Goal: Task Accomplishment & Management: Manage account settings

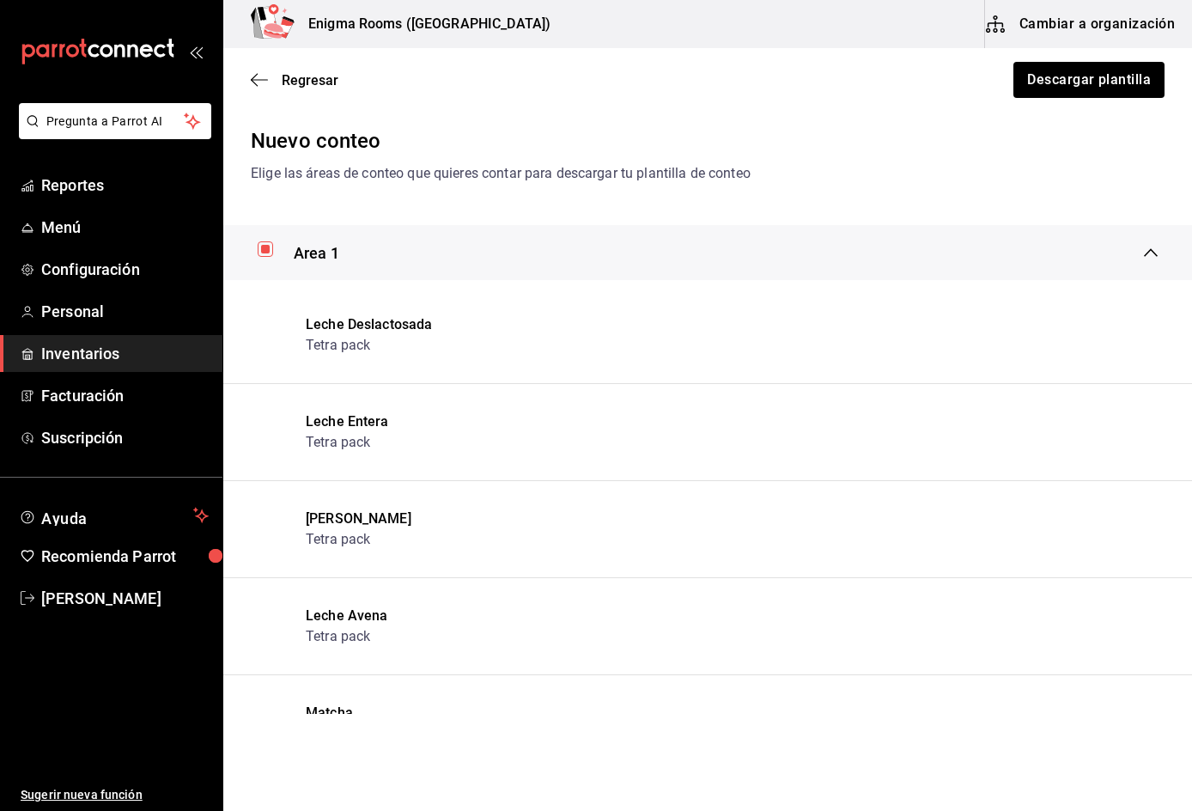
click at [1092, 23] on button "Cambiar a organización" at bounding box center [1081, 24] width 193 height 48
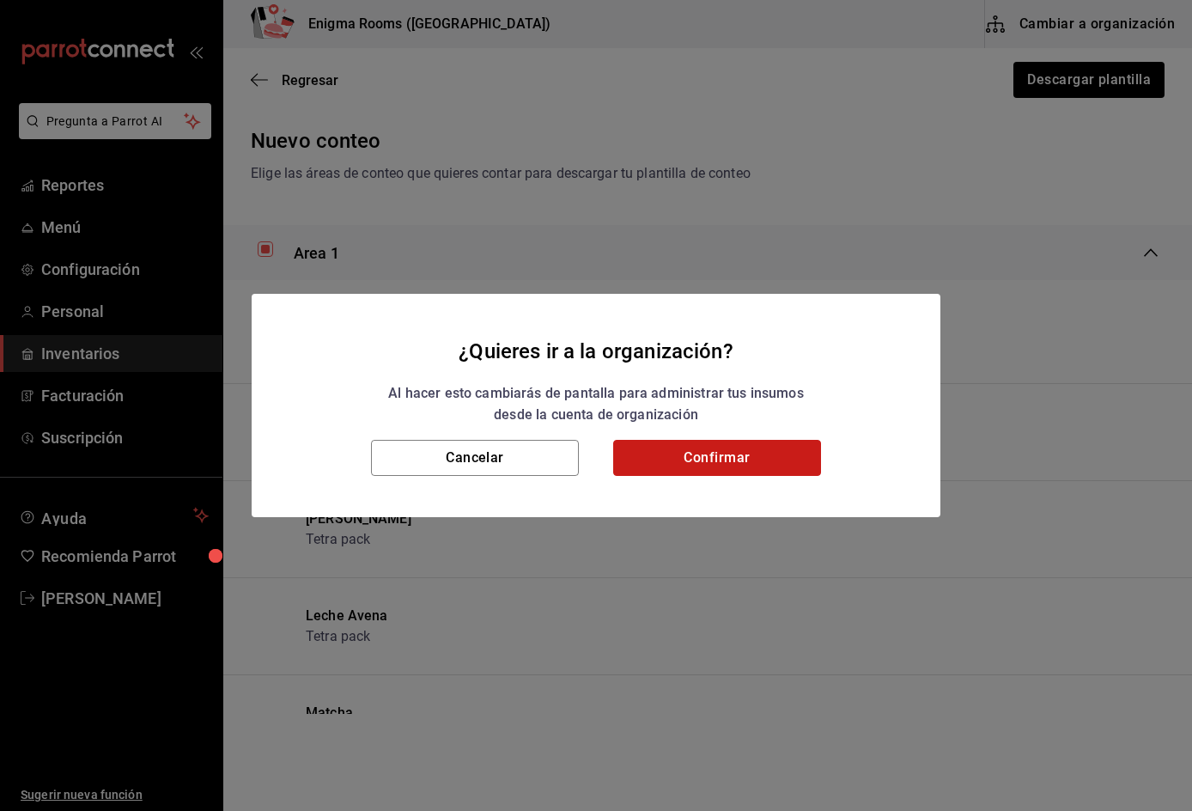
click at [733, 456] on button "Confirmar" at bounding box center [717, 458] width 208 height 36
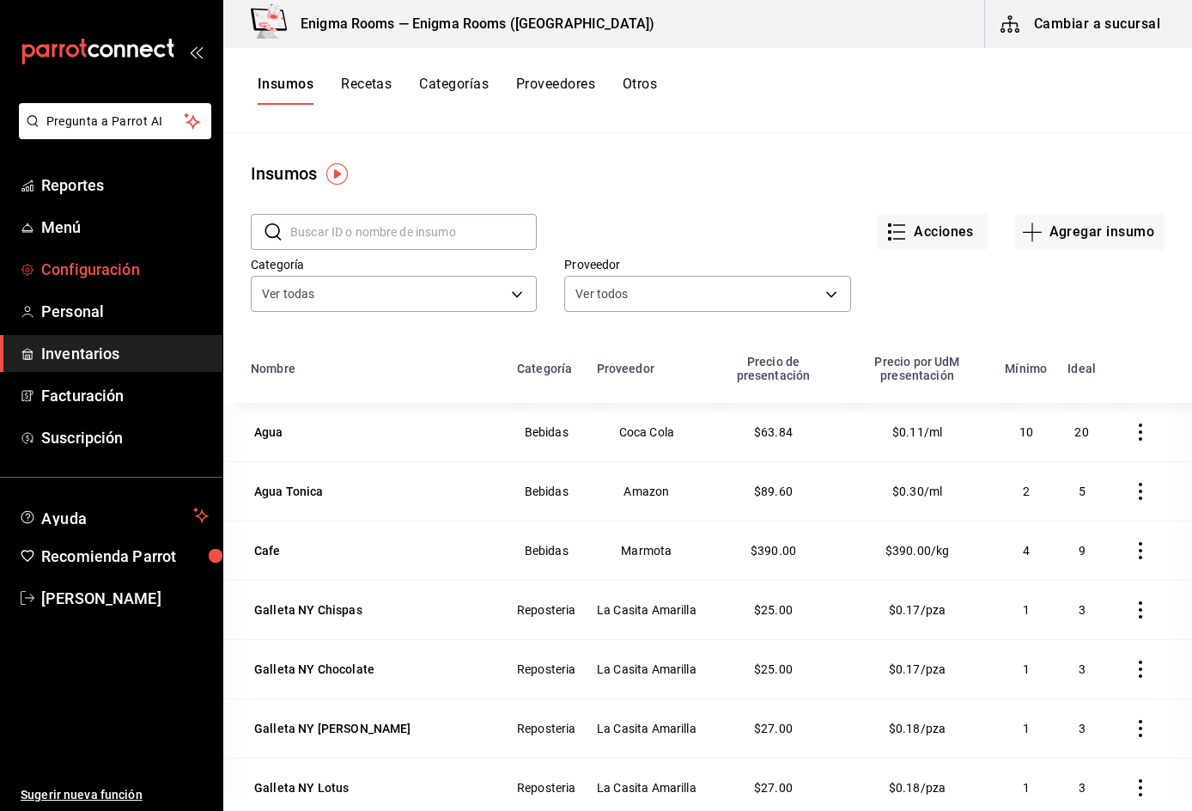
click at [123, 264] on span "Configuración" at bounding box center [124, 269] width 167 height 23
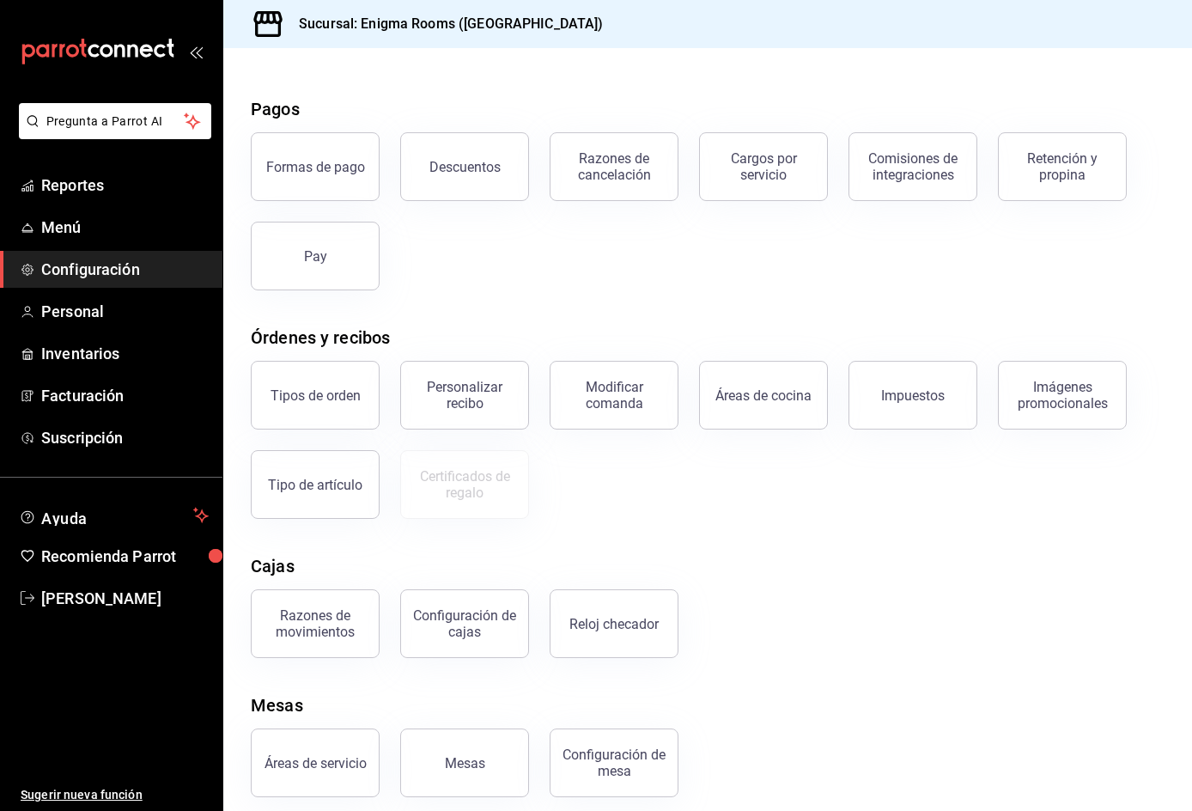
scroll to position [60, 0]
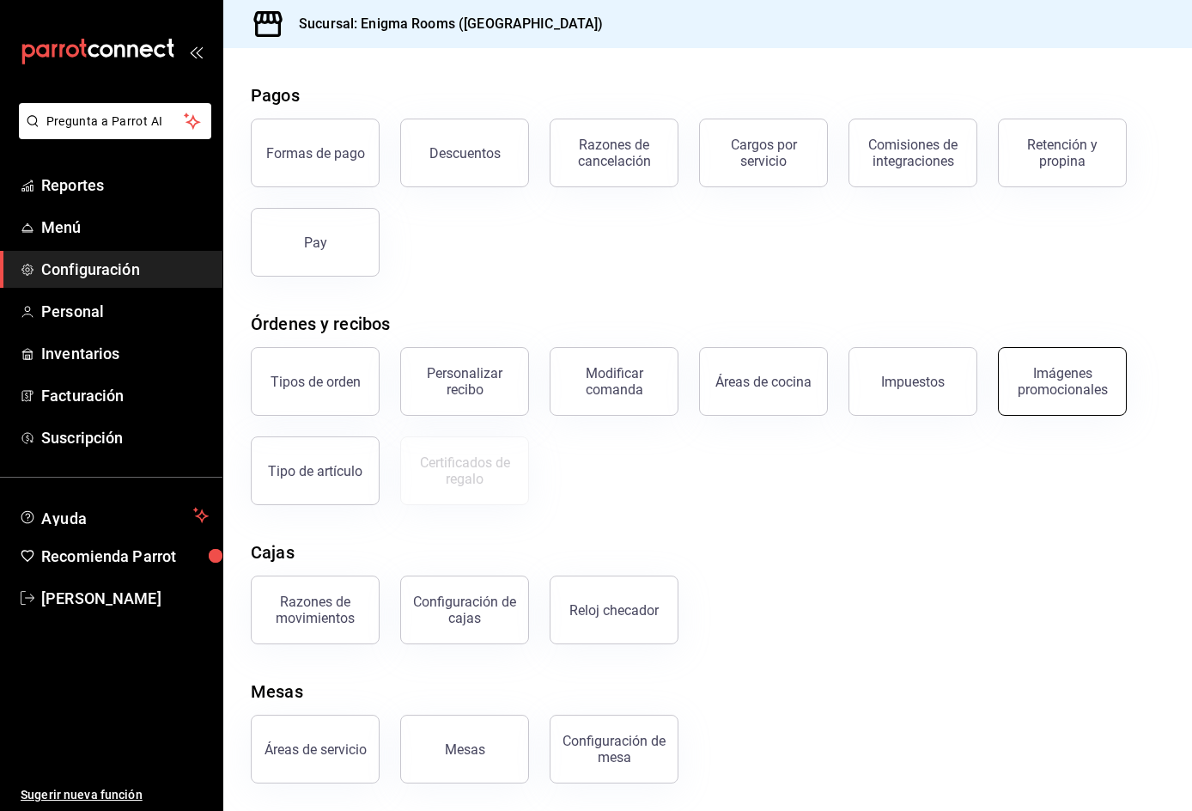
click at [1057, 361] on button "Imágenes promocionales" at bounding box center [1062, 381] width 129 height 69
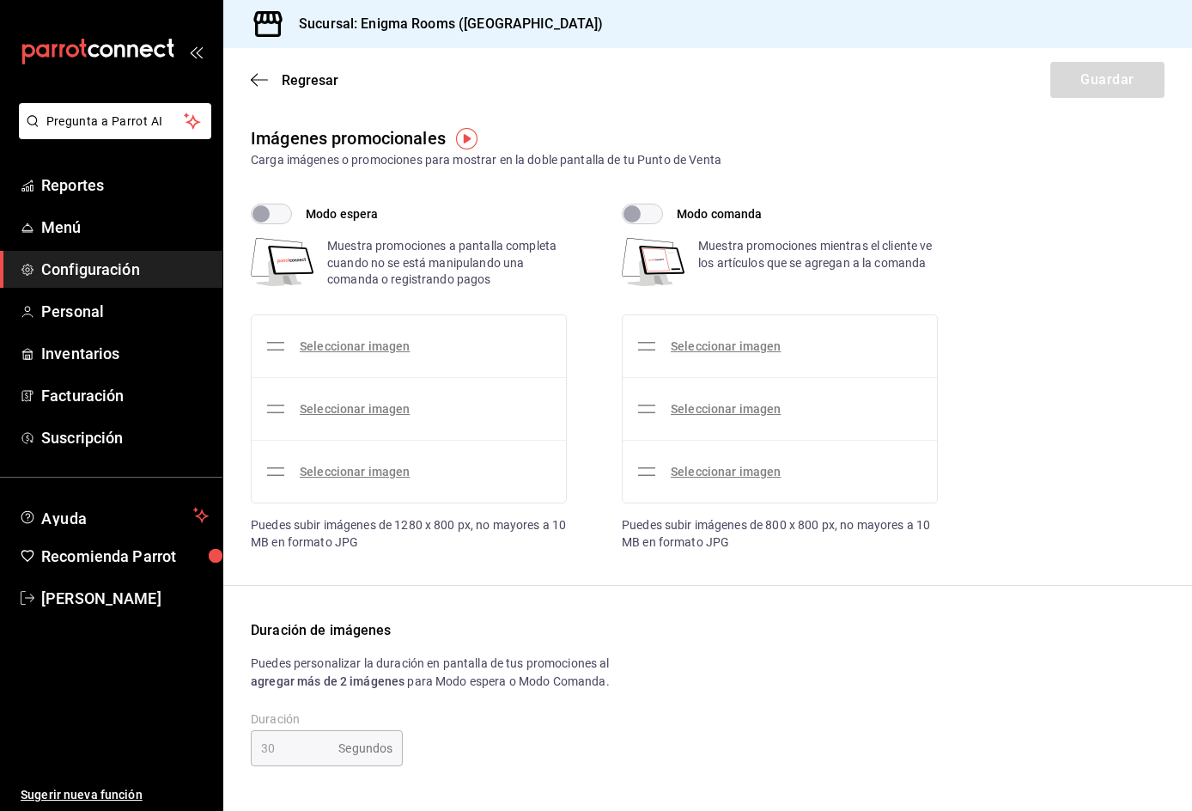
checkbox input "true"
type input "15"
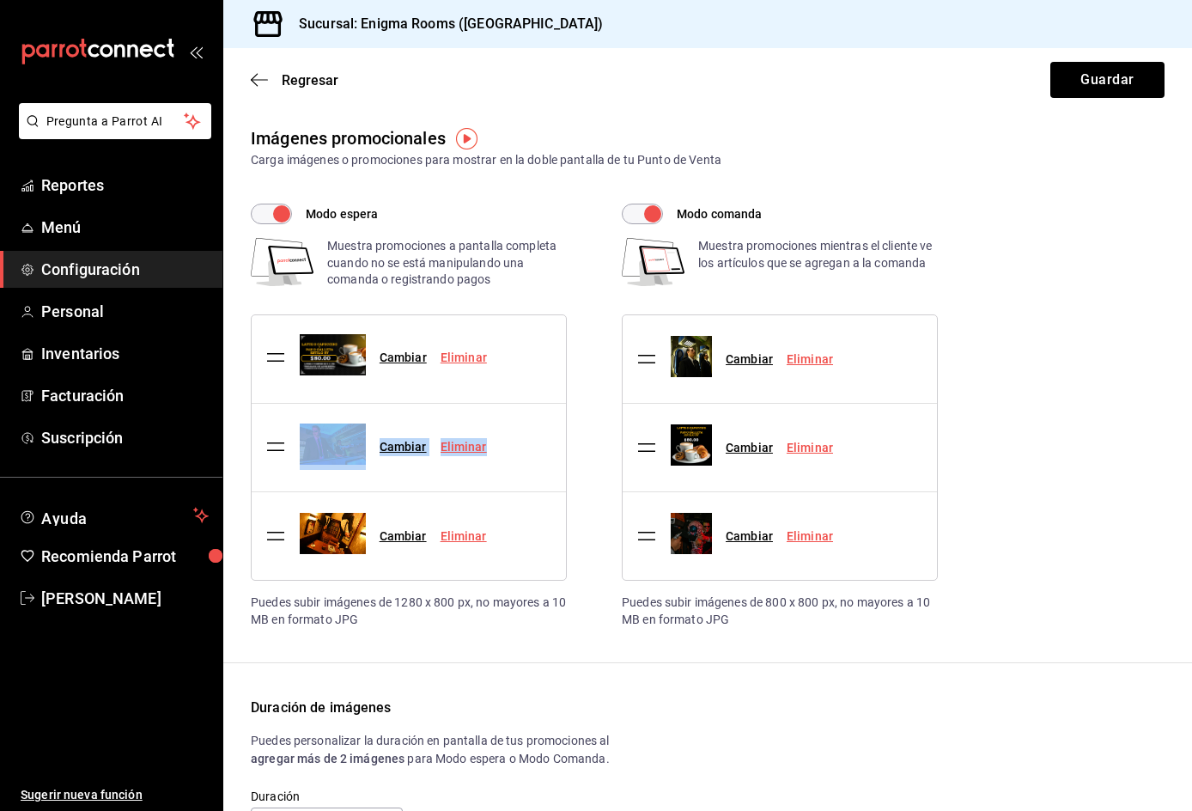
drag, startPoint x: 278, startPoint y: 449, endPoint x: 270, endPoint y: 359, distance: 90.6
click at [411, 448] on link "Cambiar" at bounding box center [403, 448] width 47 height 14
click at [0, 0] on input "Cambiar" at bounding box center [0, 0] width 0 height 0
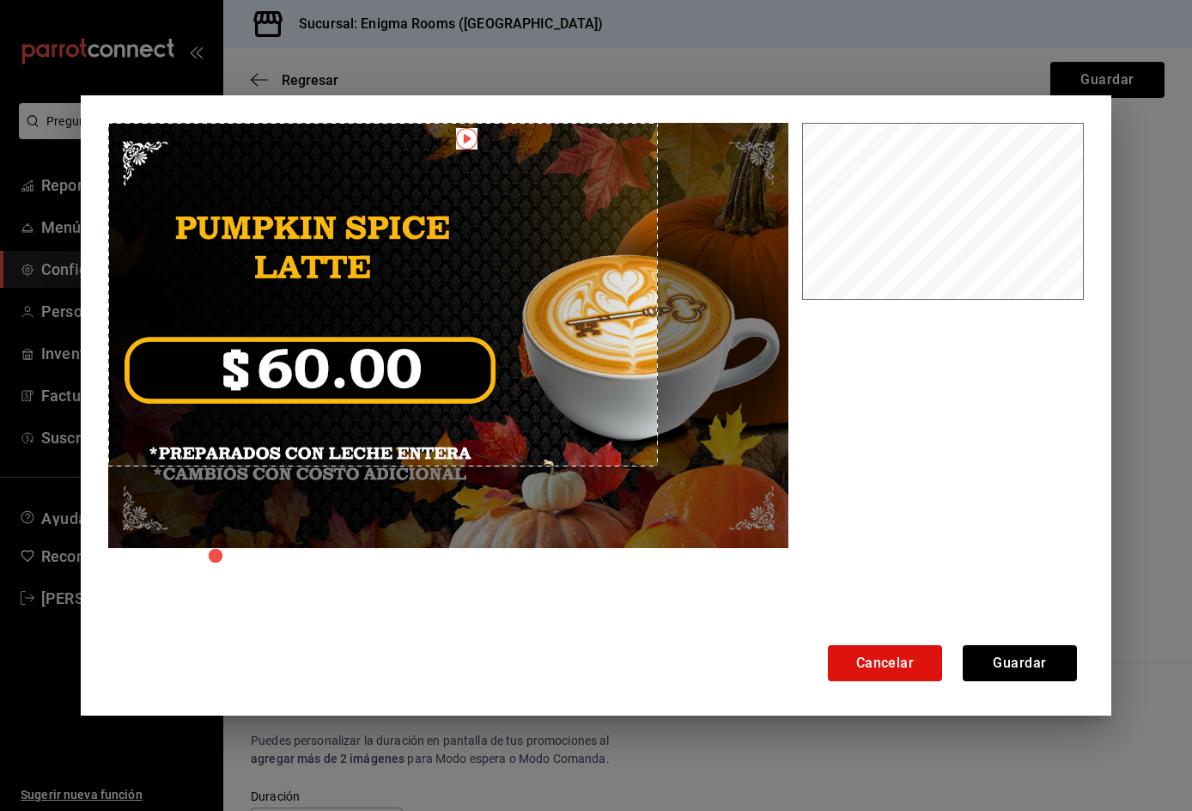
click at [89, 103] on div "Cancelar Guardar" at bounding box center [596, 405] width 1031 height 620
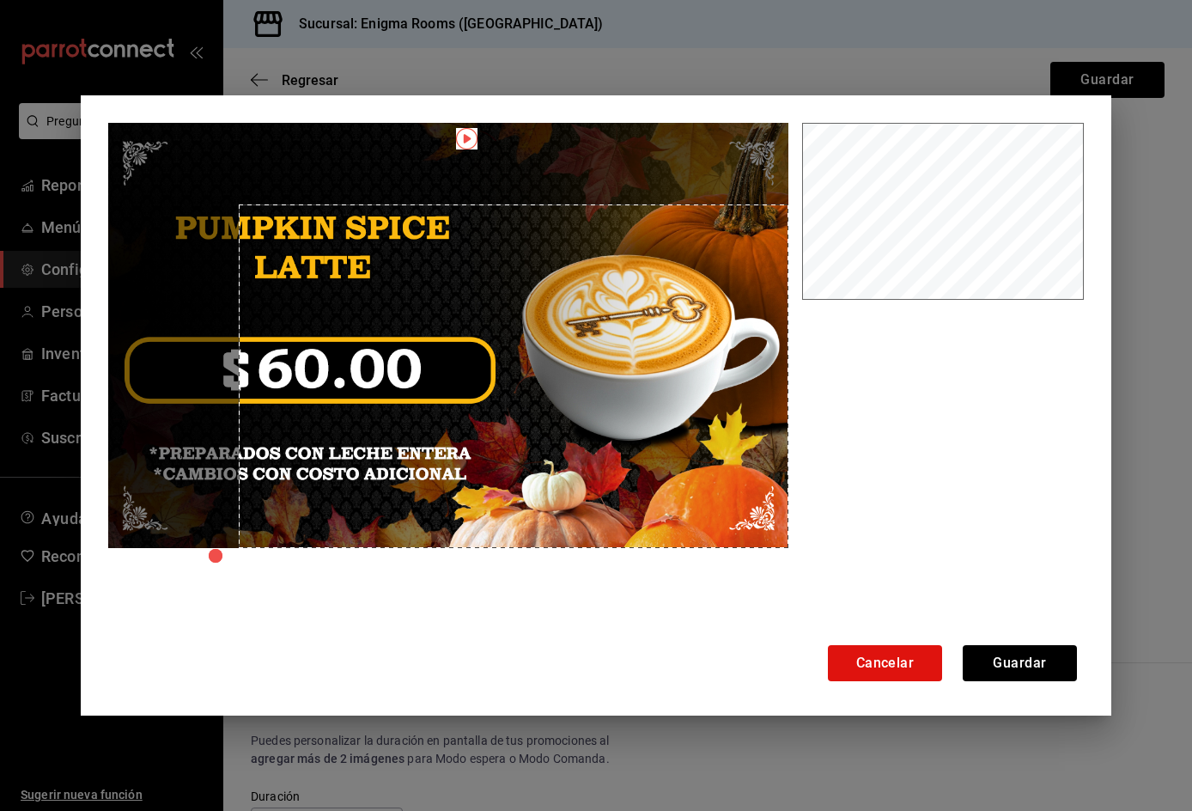
click at [796, 532] on div at bounding box center [596, 380] width 976 height 515
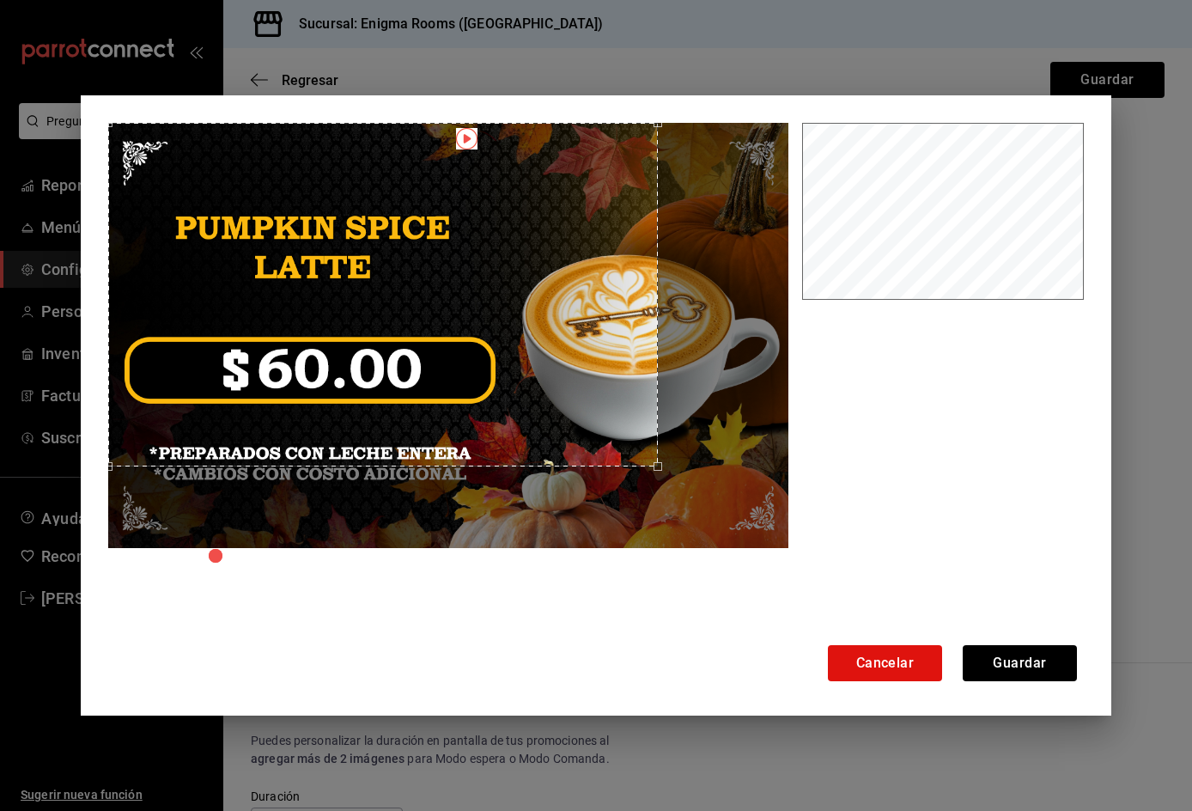
click at [137, 130] on div "Use the arrow keys to move the crop selection area" at bounding box center [383, 295] width 550 height 344
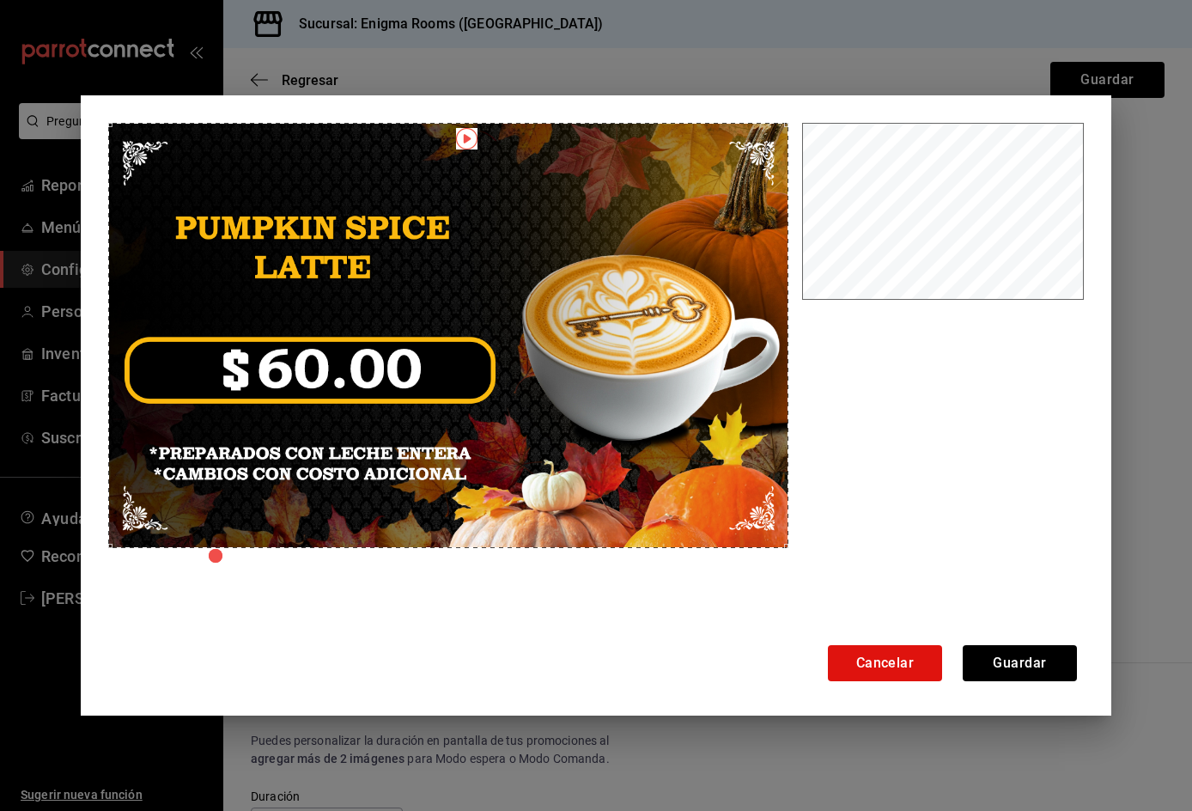
click at [812, 570] on div at bounding box center [596, 380] width 976 height 515
click at [1033, 667] on button "Guardar" at bounding box center [1020, 663] width 114 height 36
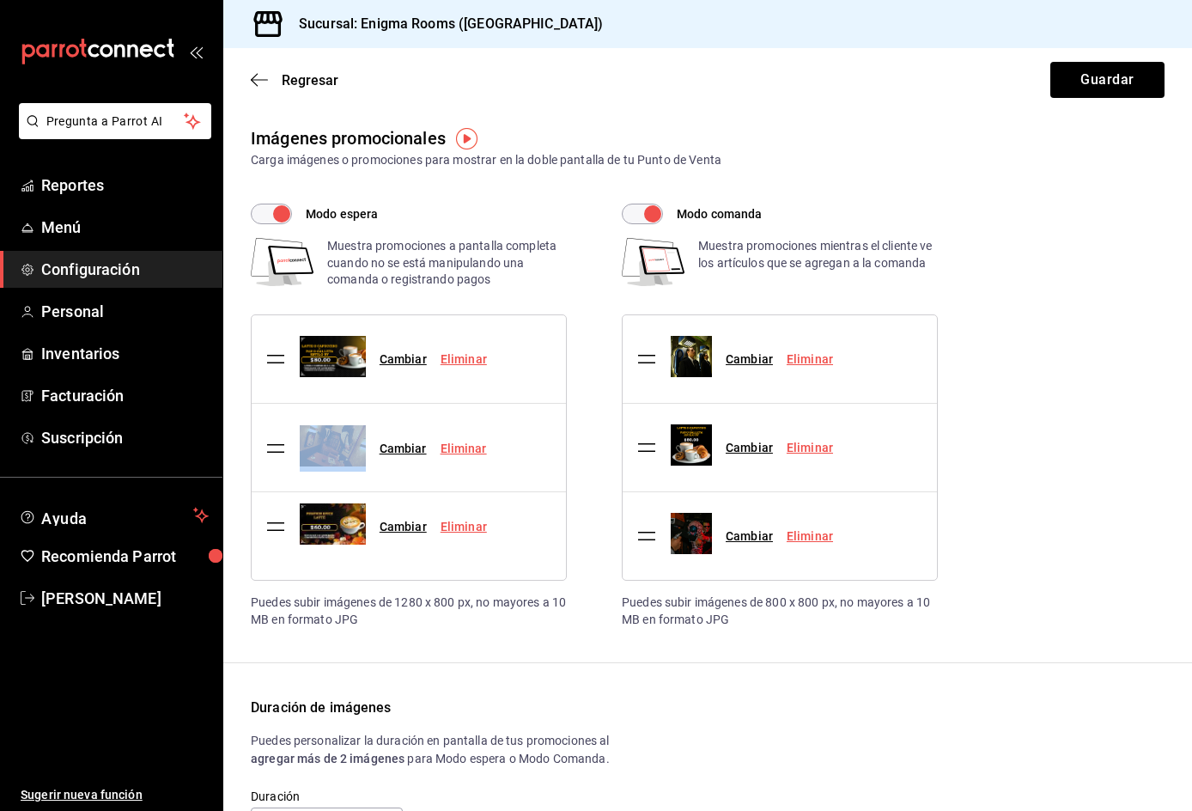
drag, startPoint x: 276, startPoint y: 456, endPoint x: 281, endPoint y: 535, distance: 79.2
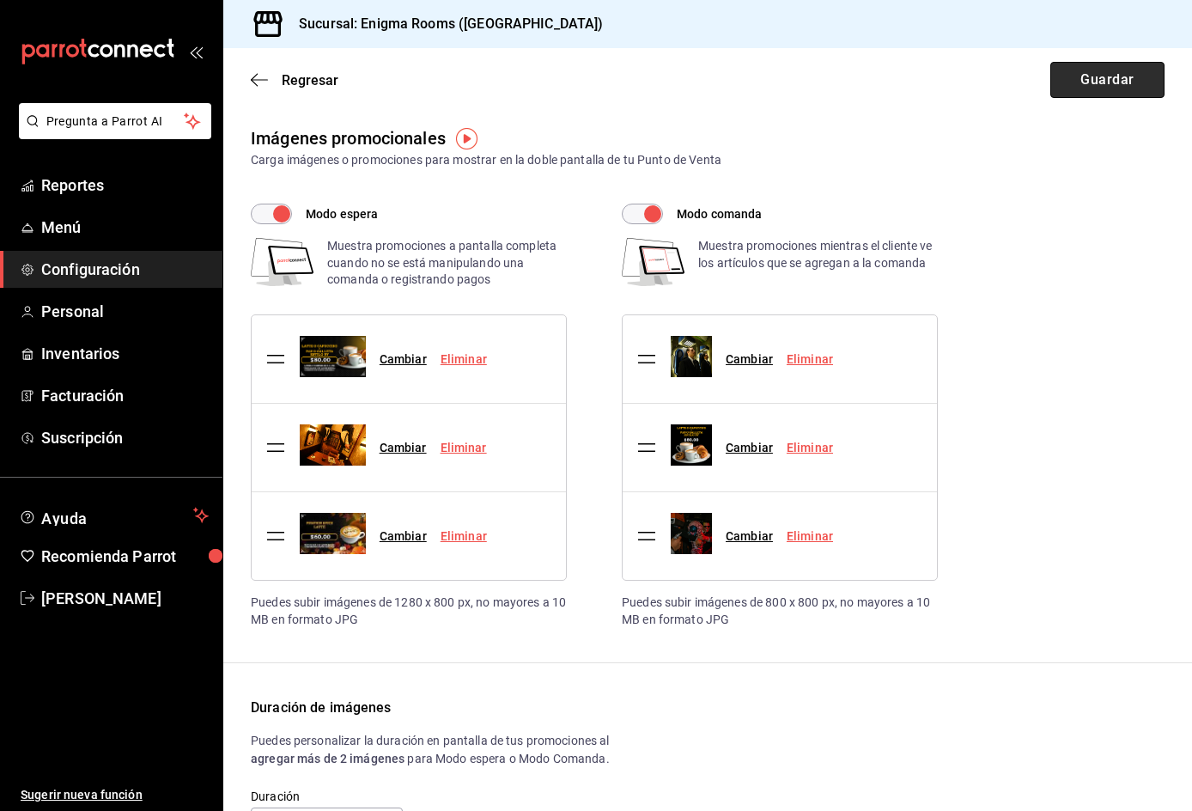
click at [1092, 76] on button "Guardar" at bounding box center [1107, 80] width 114 height 36
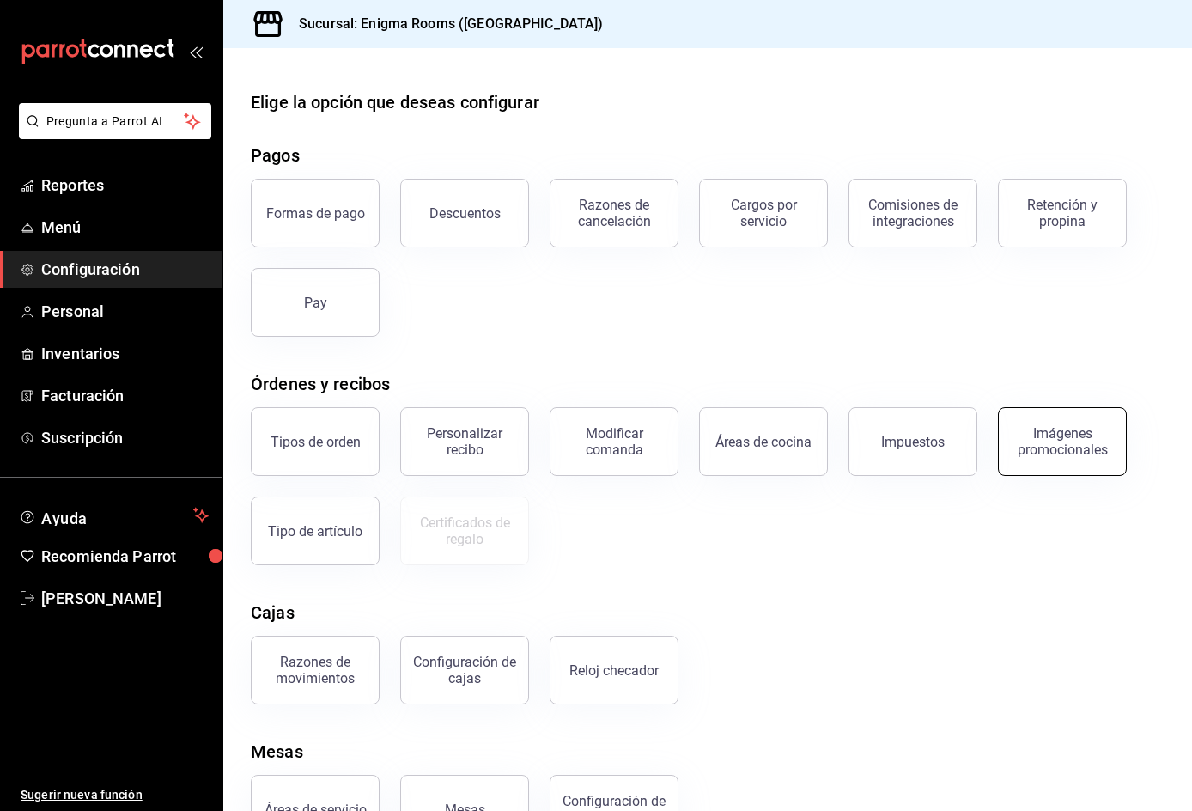
click at [1050, 457] on button "Imágenes promocionales" at bounding box center [1062, 441] width 129 height 69
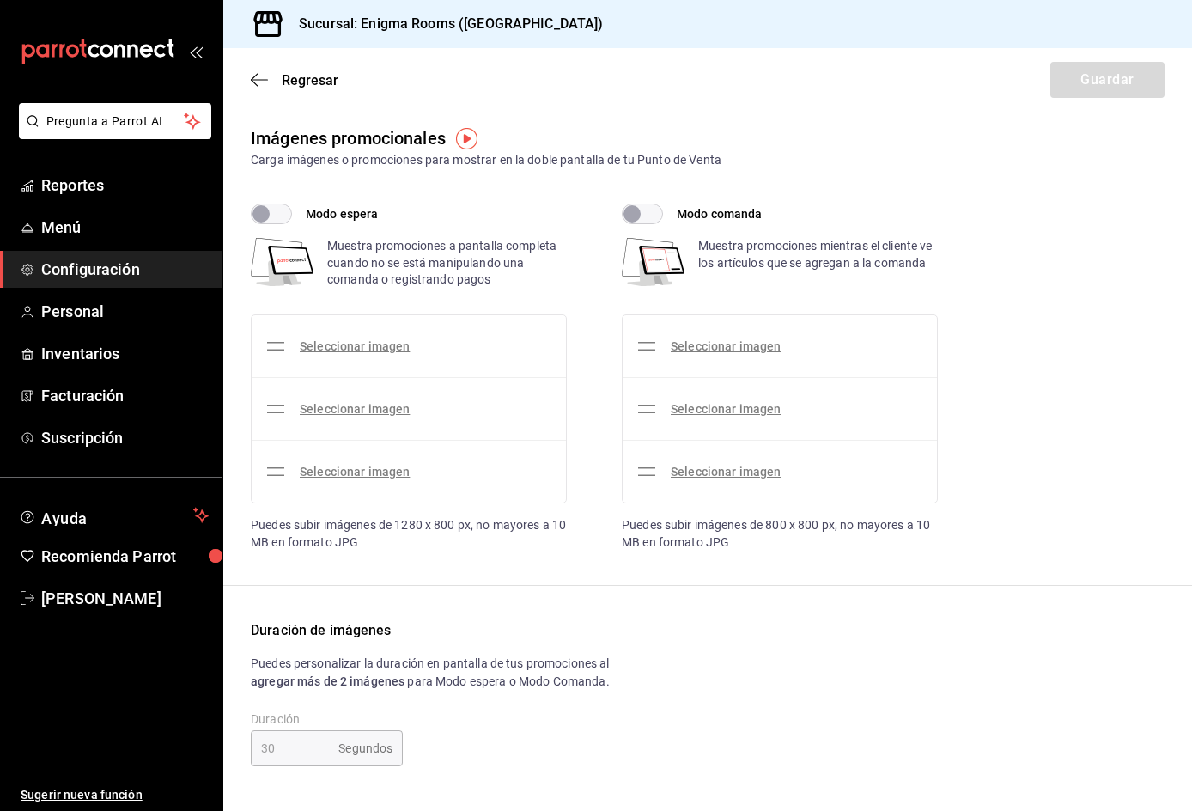
checkbox input "true"
type input "15"
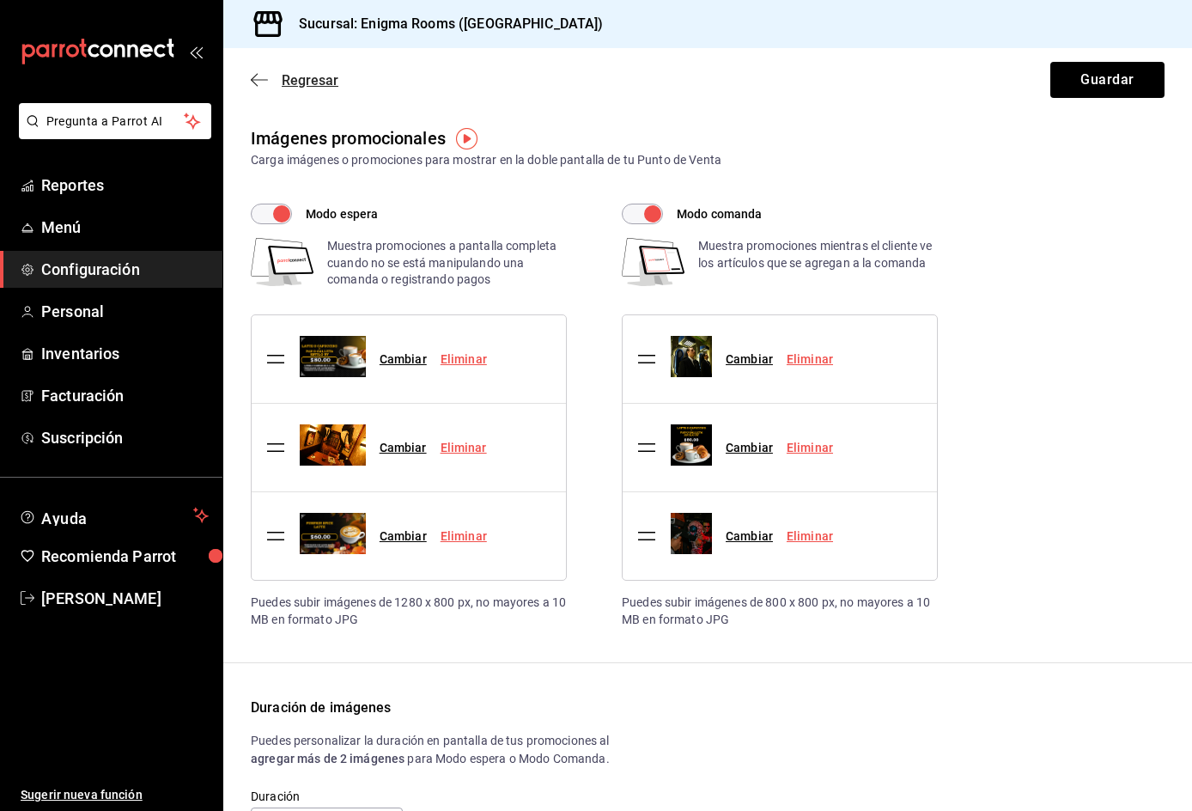
click at [255, 85] on icon "button" at bounding box center [259, 79] width 17 height 15
